Goal: Transaction & Acquisition: Purchase product/service

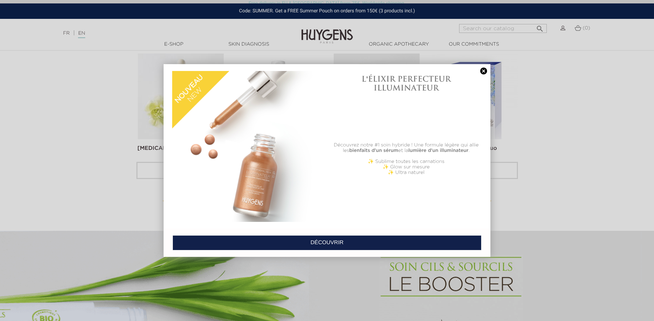
scroll to position [175, 0]
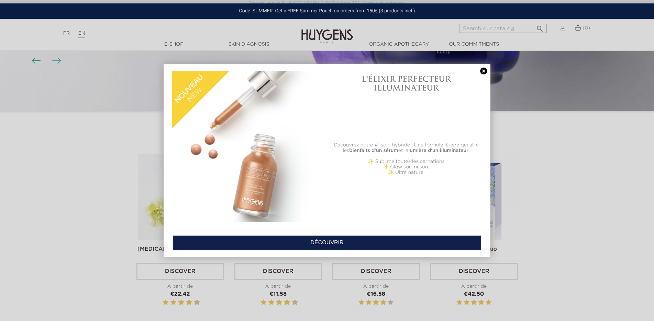
click at [484, 70] on link at bounding box center [483, 71] width 10 height 7
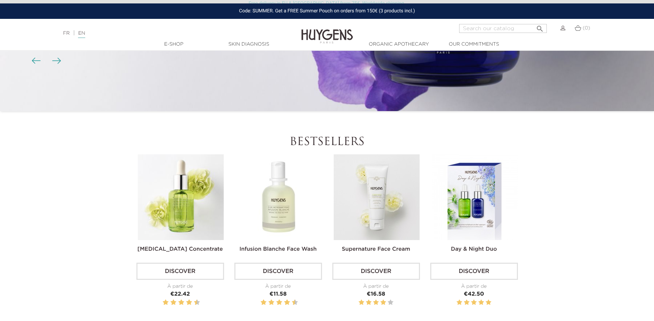
click at [374, 191] on img at bounding box center [376, 198] width 86 height 86
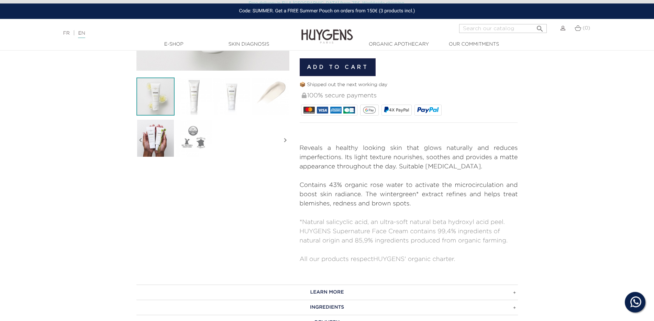
scroll to position [175, 0]
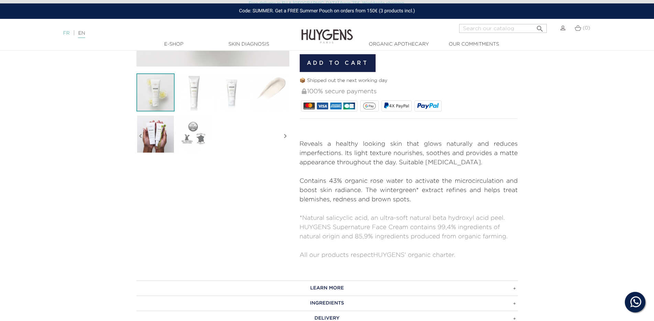
click at [65, 33] on link "FR" at bounding box center [66, 33] width 7 height 5
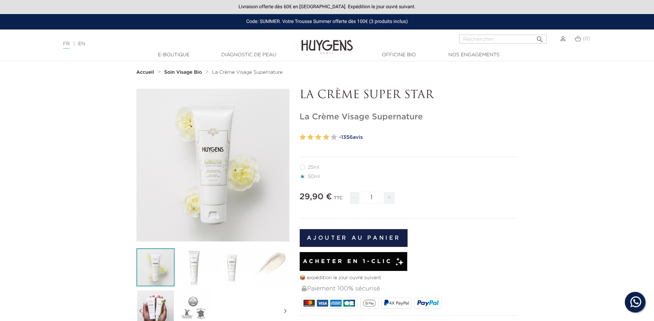
click at [303, 167] on label32"] "25ml" at bounding box center [313, 167] width 28 height 5
radio input "true"
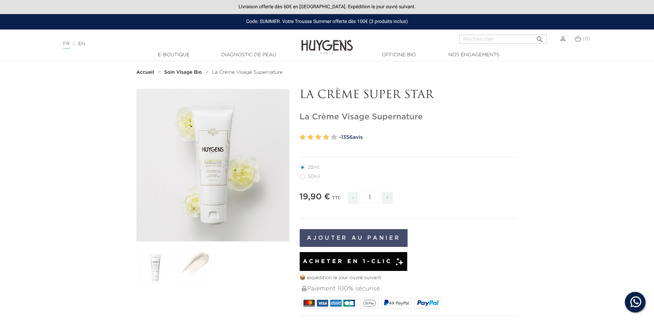
click at [337, 236] on button "Ajouter au panier" at bounding box center [353, 238] width 108 height 18
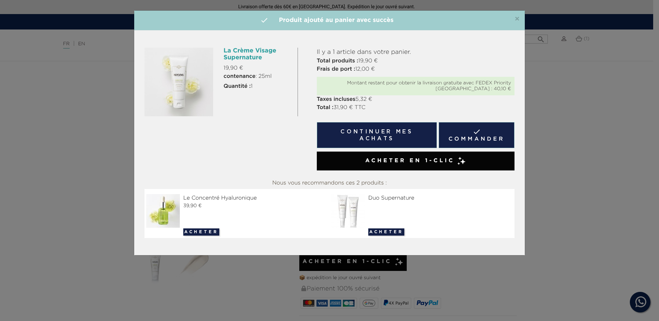
click at [521, 19] on div "×  Produit ajouté au panier avec succès" at bounding box center [329, 21] width 391 height 20
click at [519, 19] on span "×" at bounding box center [517, 19] width 5 height 8
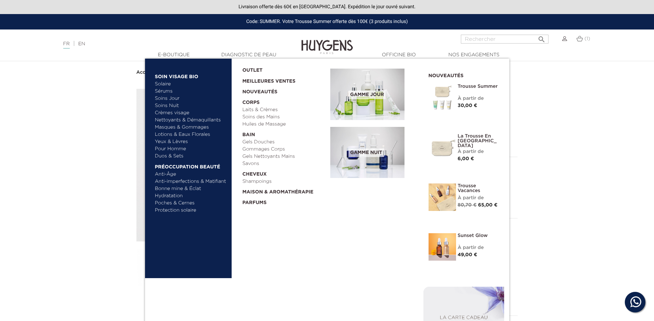
click at [170, 179] on link "Anti-imperfections & Matifiant" at bounding box center [191, 181] width 72 height 7
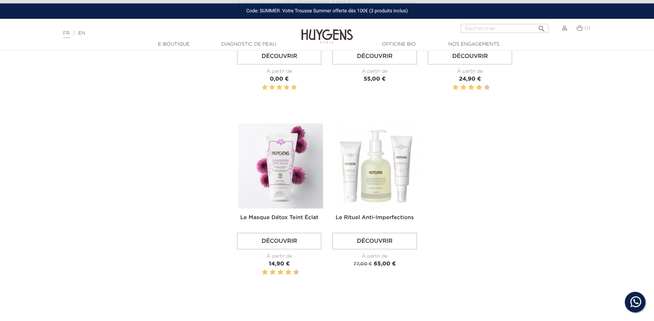
scroll to position [771, 0]
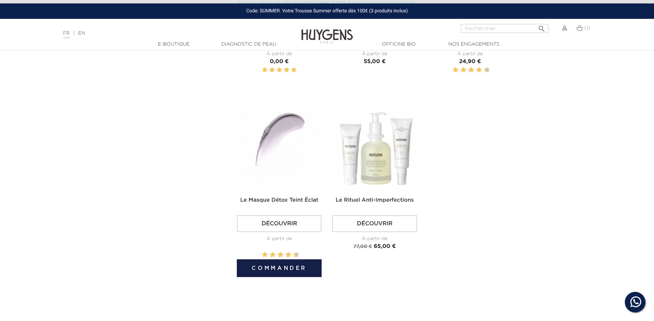
click at [262, 148] on img at bounding box center [280, 148] width 85 height 85
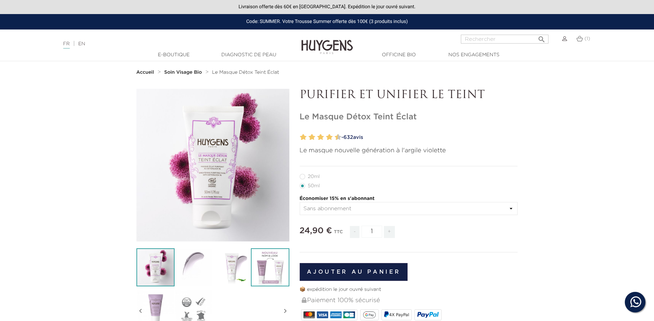
click at [267, 268] on img at bounding box center [270, 268] width 38 height 38
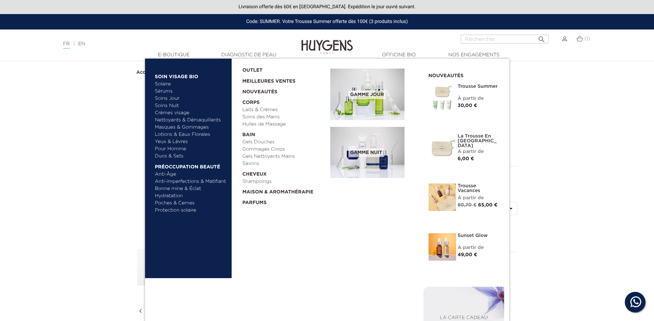
click at [169, 99] on link "Soins Jour" at bounding box center [191, 98] width 72 height 7
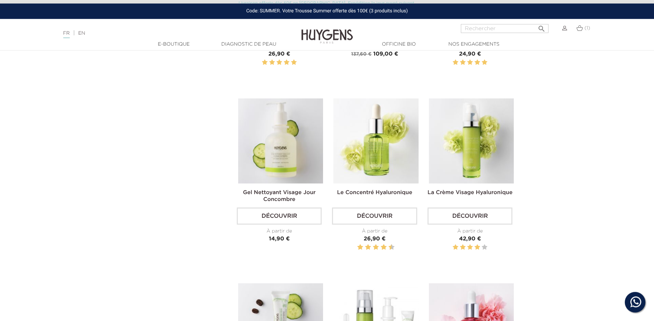
scroll to position [385, 0]
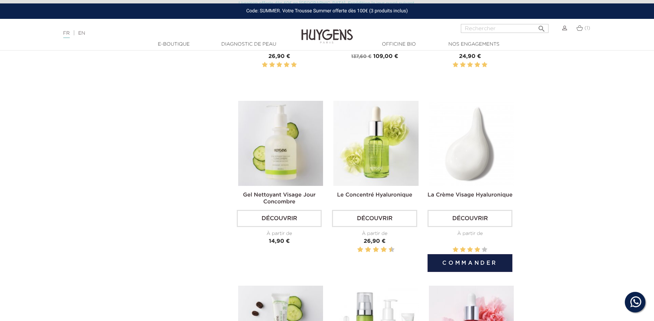
click at [475, 151] on img at bounding box center [471, 143] width 85 height 85
